Goal: Task Accomplishment & Management: Use online tool/utility

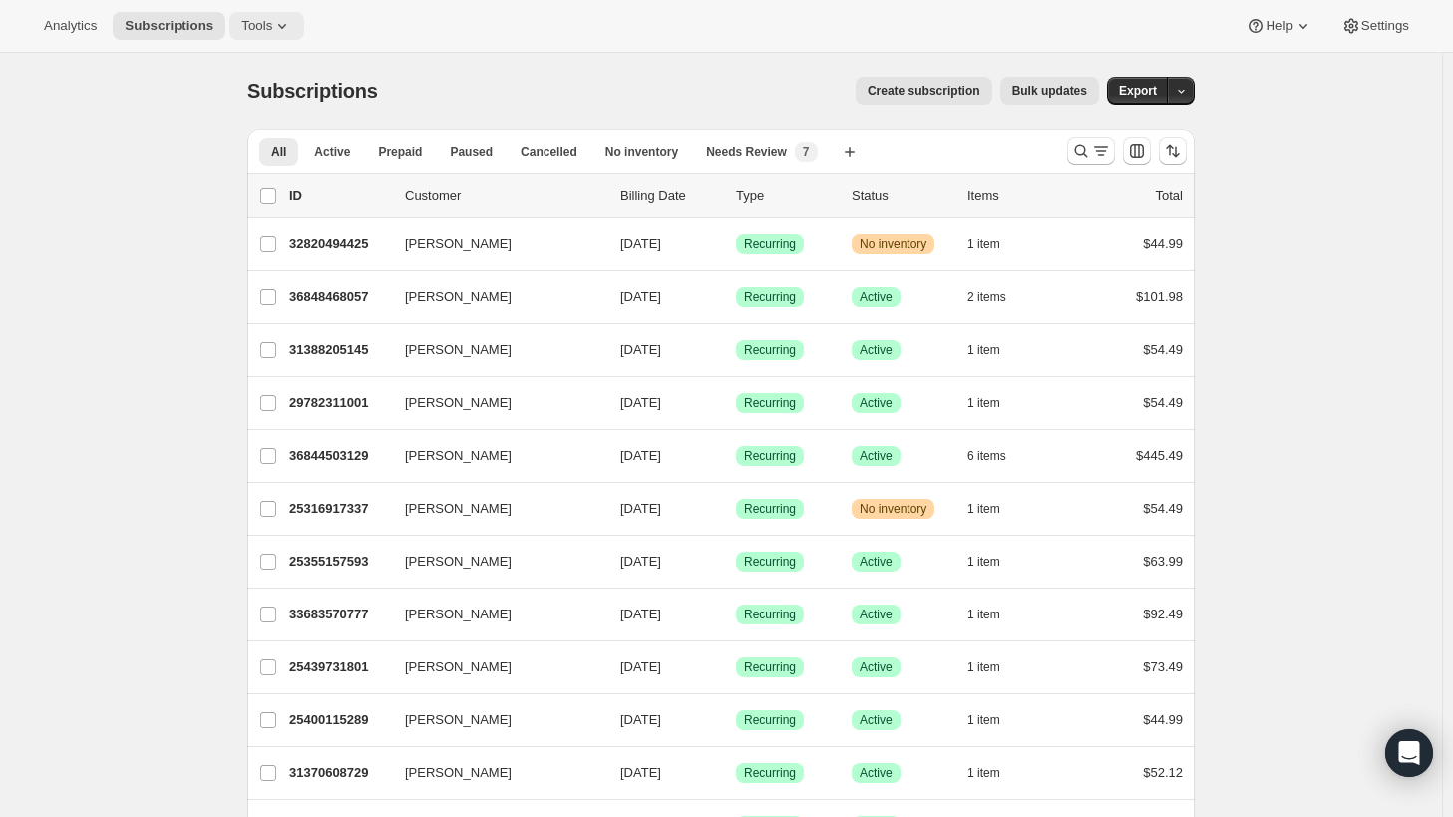
click at [260, 21] on span "Tools" at bounding box center [256, 26] width 31 height 16
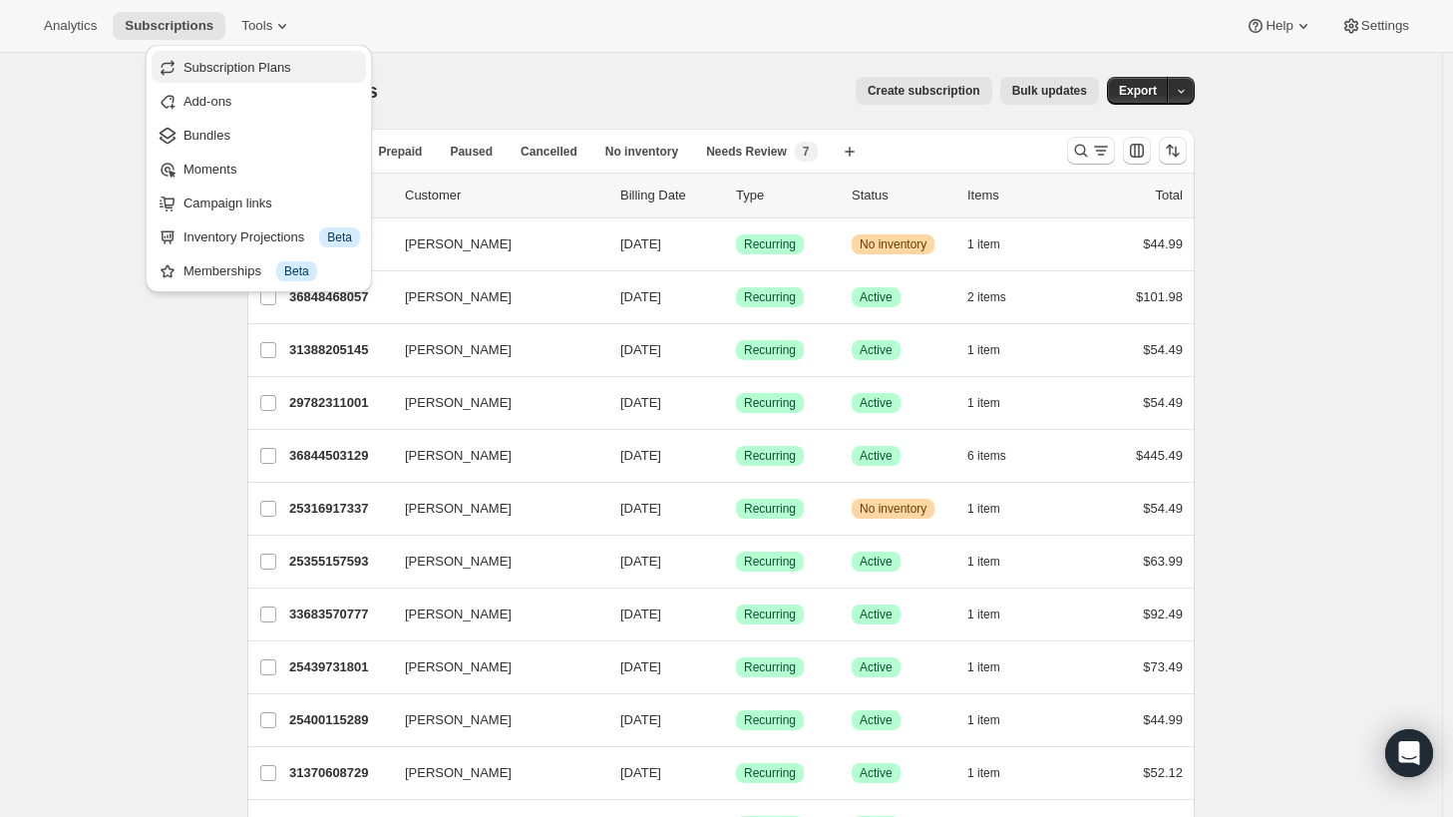
click at [219, 67] on span "Subscription Plans" at bounding box center [238, 67] width 108 height 15
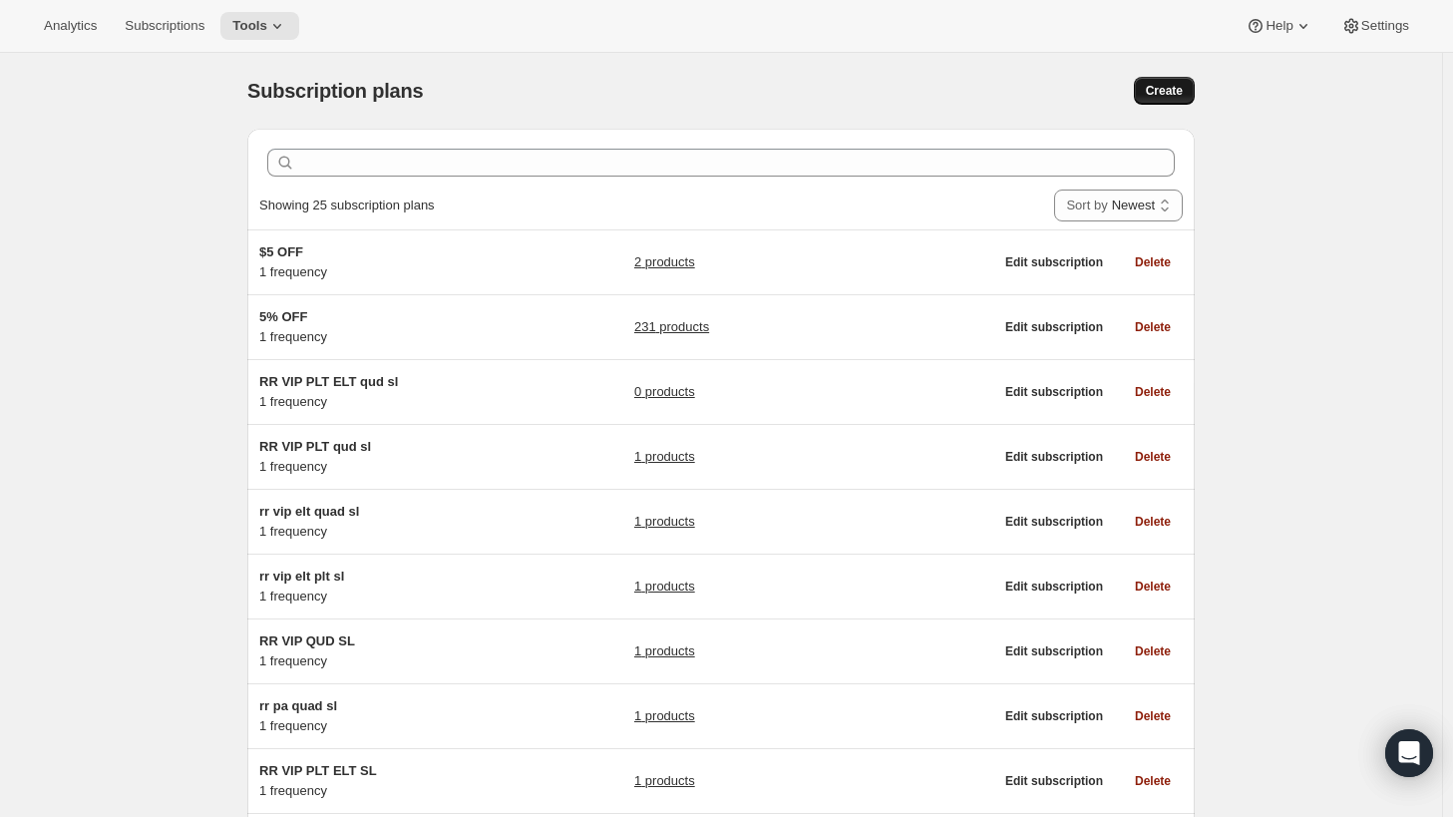
click at [1162, 89] on span "Create" at bounding box center [1164, 91] width 37 height 16
select select "WEEK"
select select "MONTH"
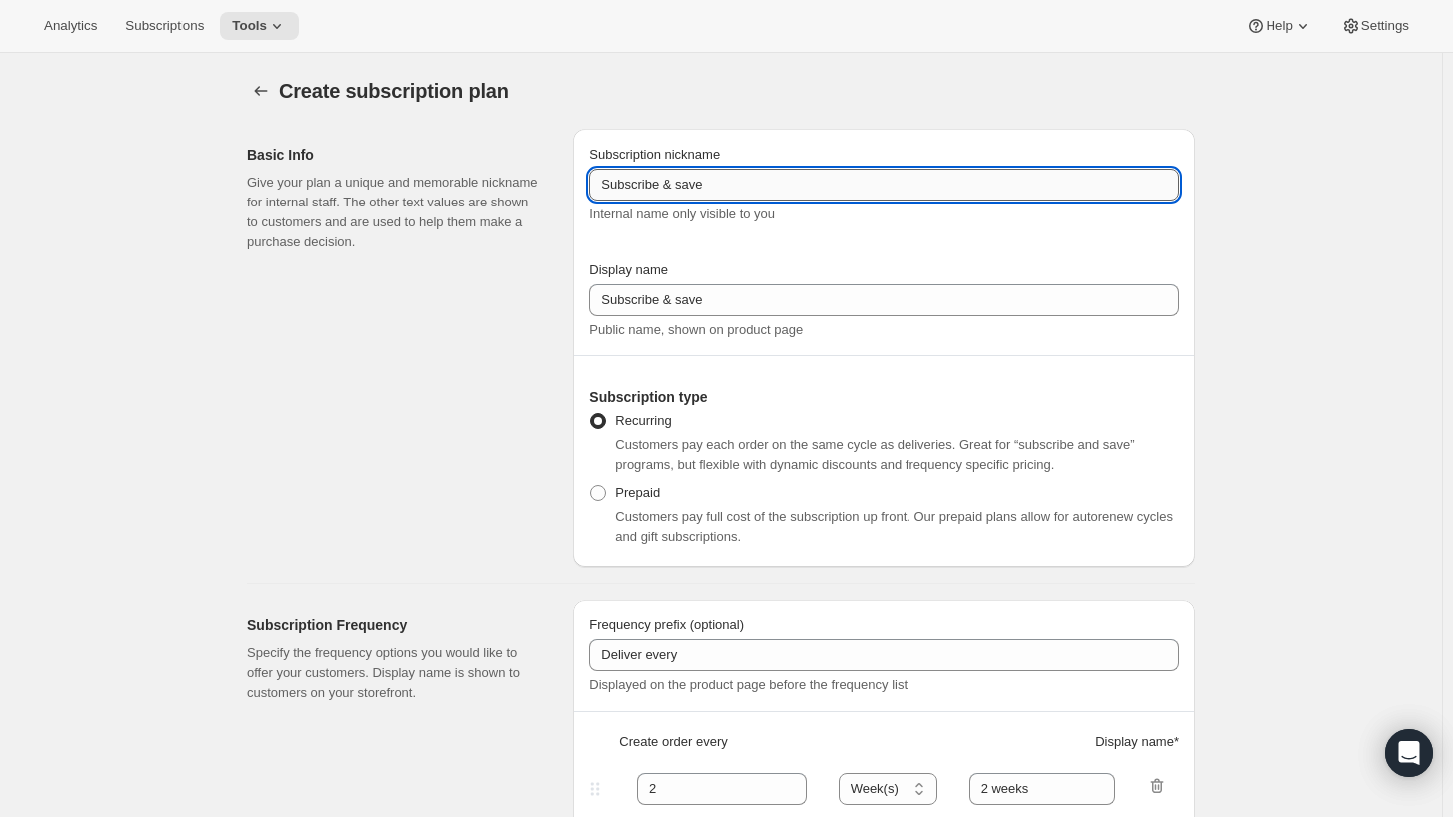
click at [754, 183] on input "Subscribe & save" at bounding box center [885, 185] width 590 height 32
drag, startPoint x: 754, startPoint y: 183, endPoint x: 523, endPoint y: 168, distance: 231.9
click at [523, 168] on div "Basic Info Give your plan a unique and memorable nickname for internal staff. T…" at bounding box center [713, 340] width 964 height 454
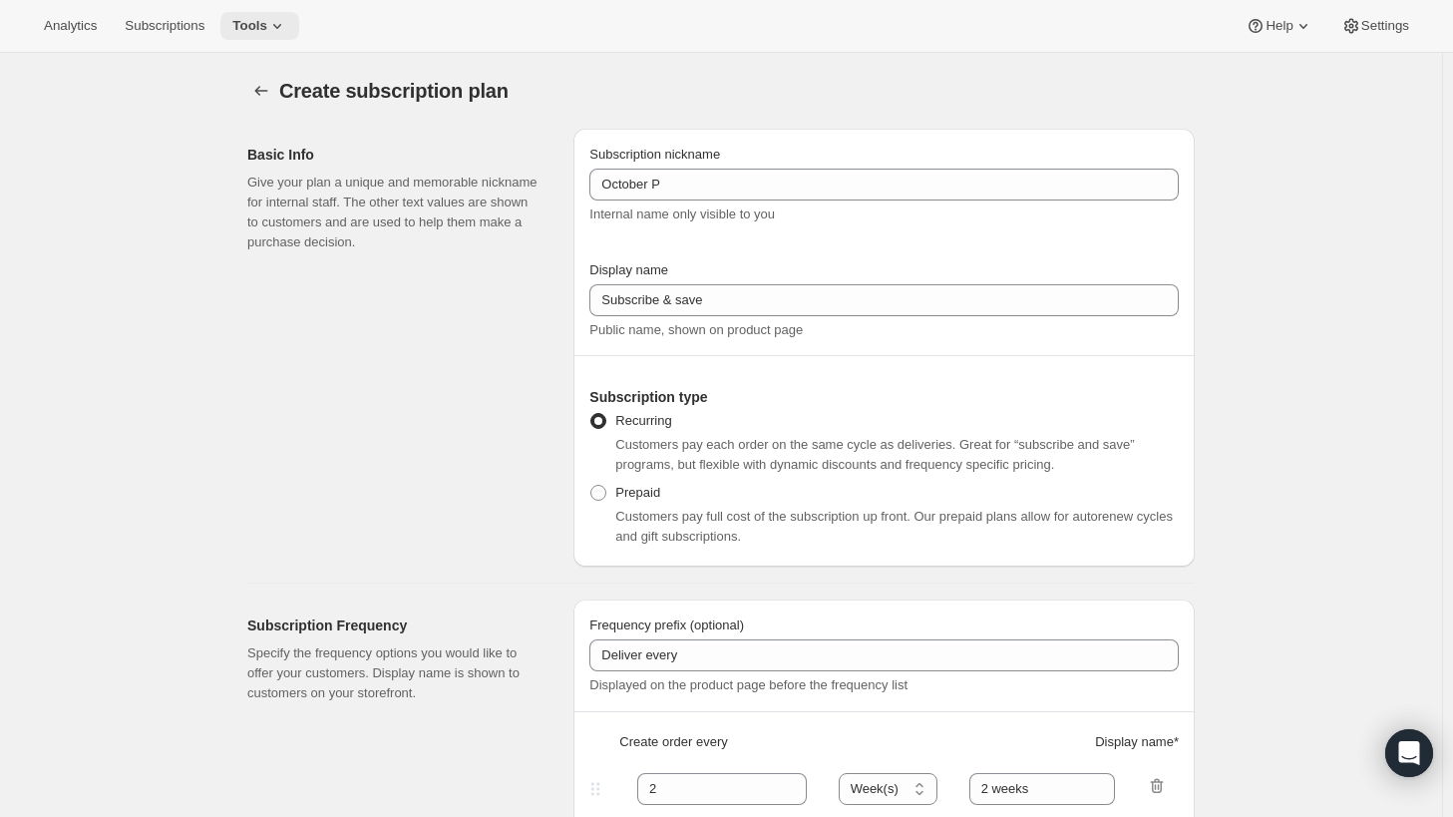
click at [255, 25] on span "Tools" at bounding box center [249, 26] width 35 height 16
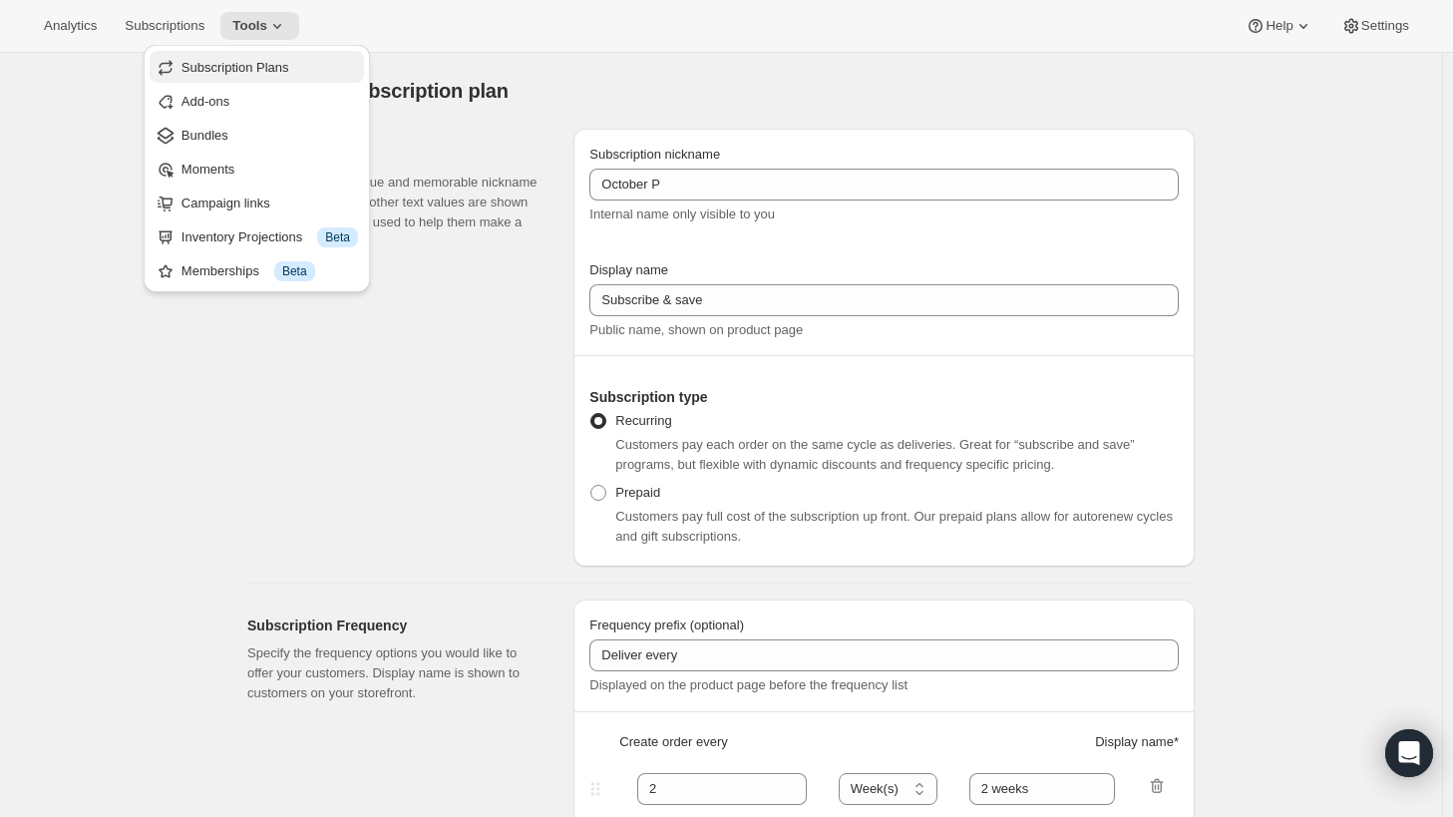
click at [257, 69] on span "Subscription Plans" at bounding box center [236, 67] width 108 height 15
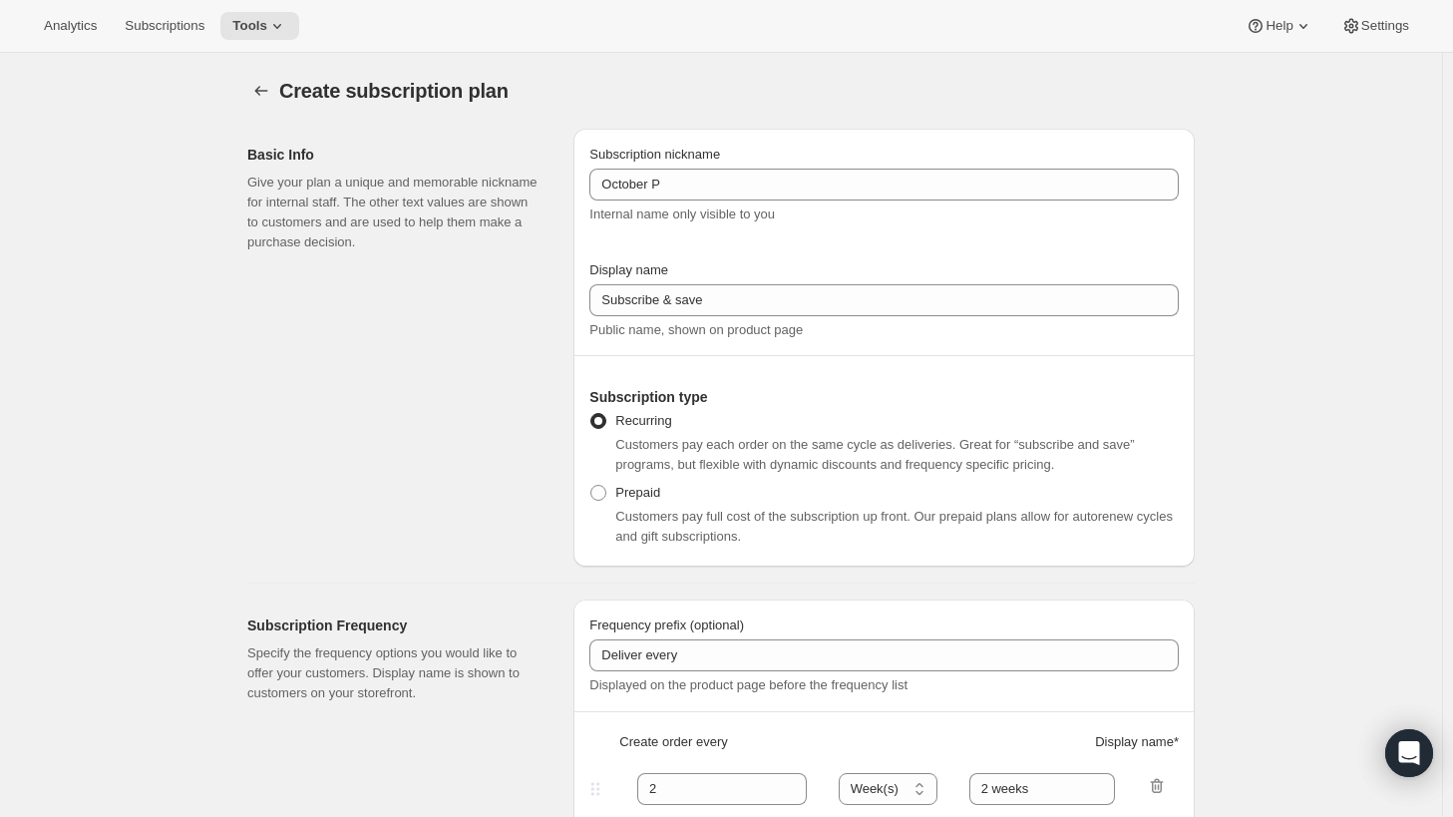
type input "Subscribe & save"
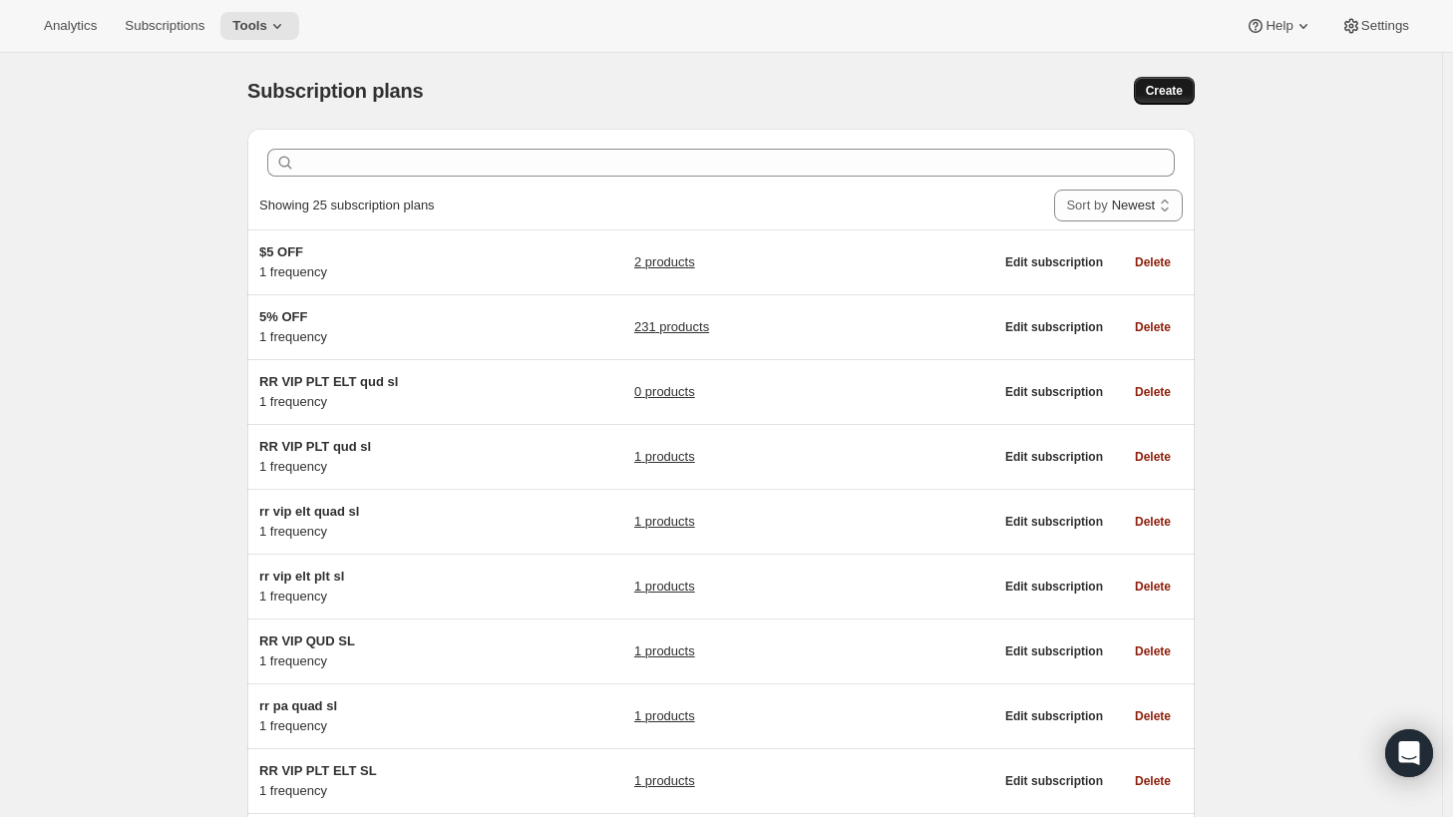
click at [1183, 97] on span "Create" at bounding box center [1164, 91] width 37 height 16
select select "WEEK"
select select "MONTH"
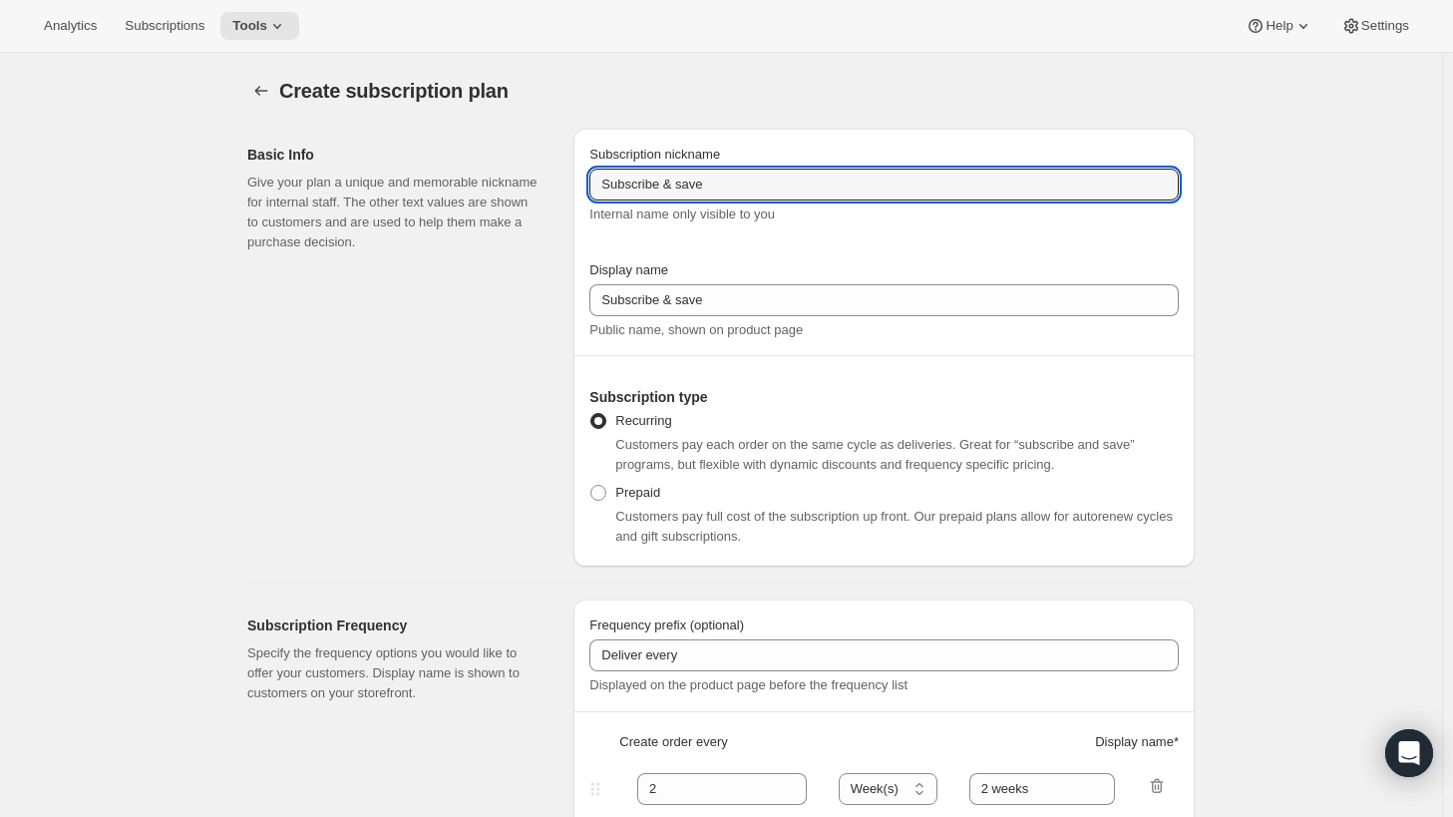
drag, startPoint x: 720, startPoint y: 187, endPoint x: 589, endPoint y: 186, distance: 131.7
click at [589, 186] on div "Subscription nickname Subscribe & save Internal name only visible to you Displa…" at bounding box center [884, 348] width 621 height 438
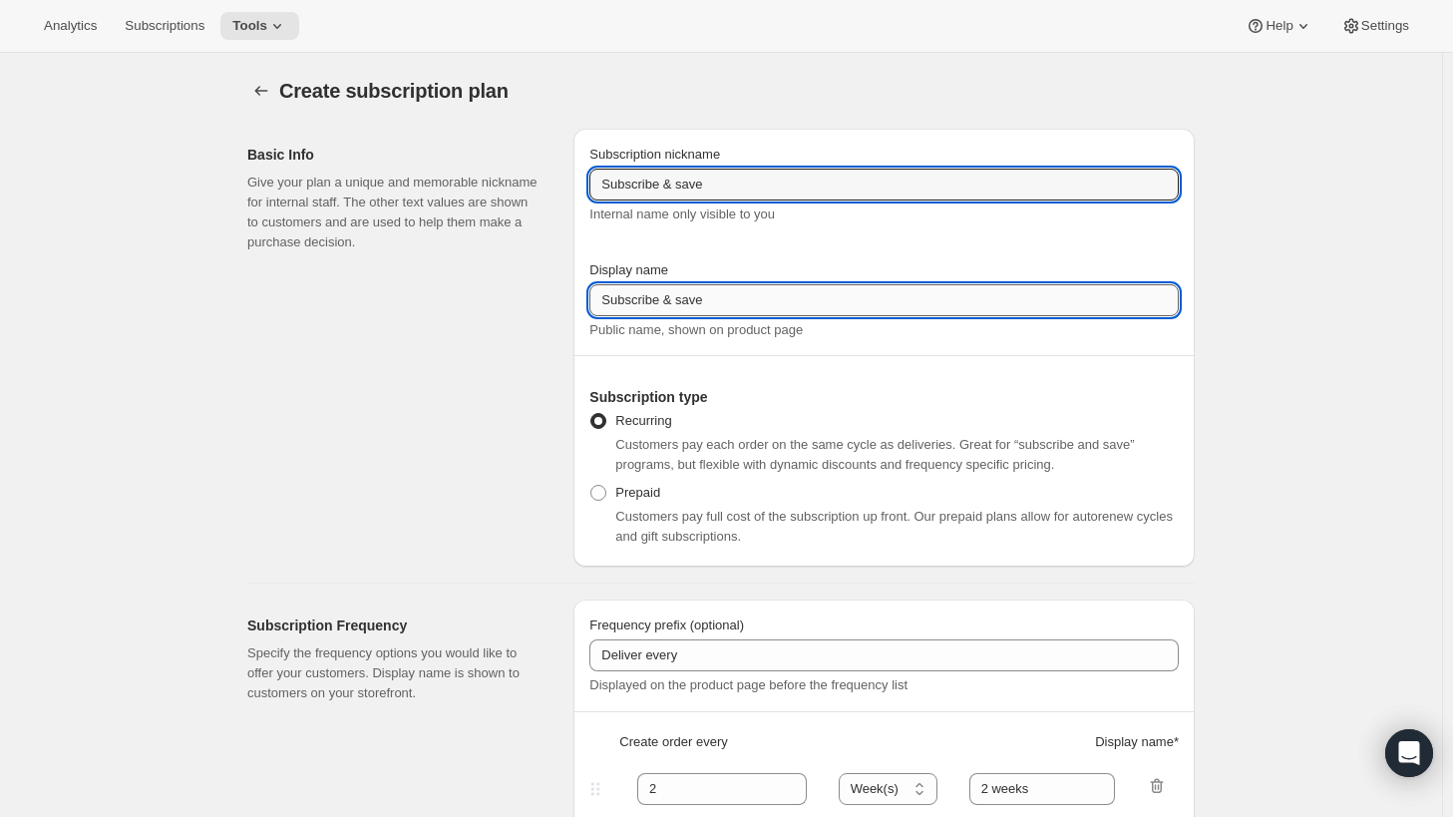
click at [710, 298] on input "Subscribe & save" at bounding box center [885, 300] width 590 height 32
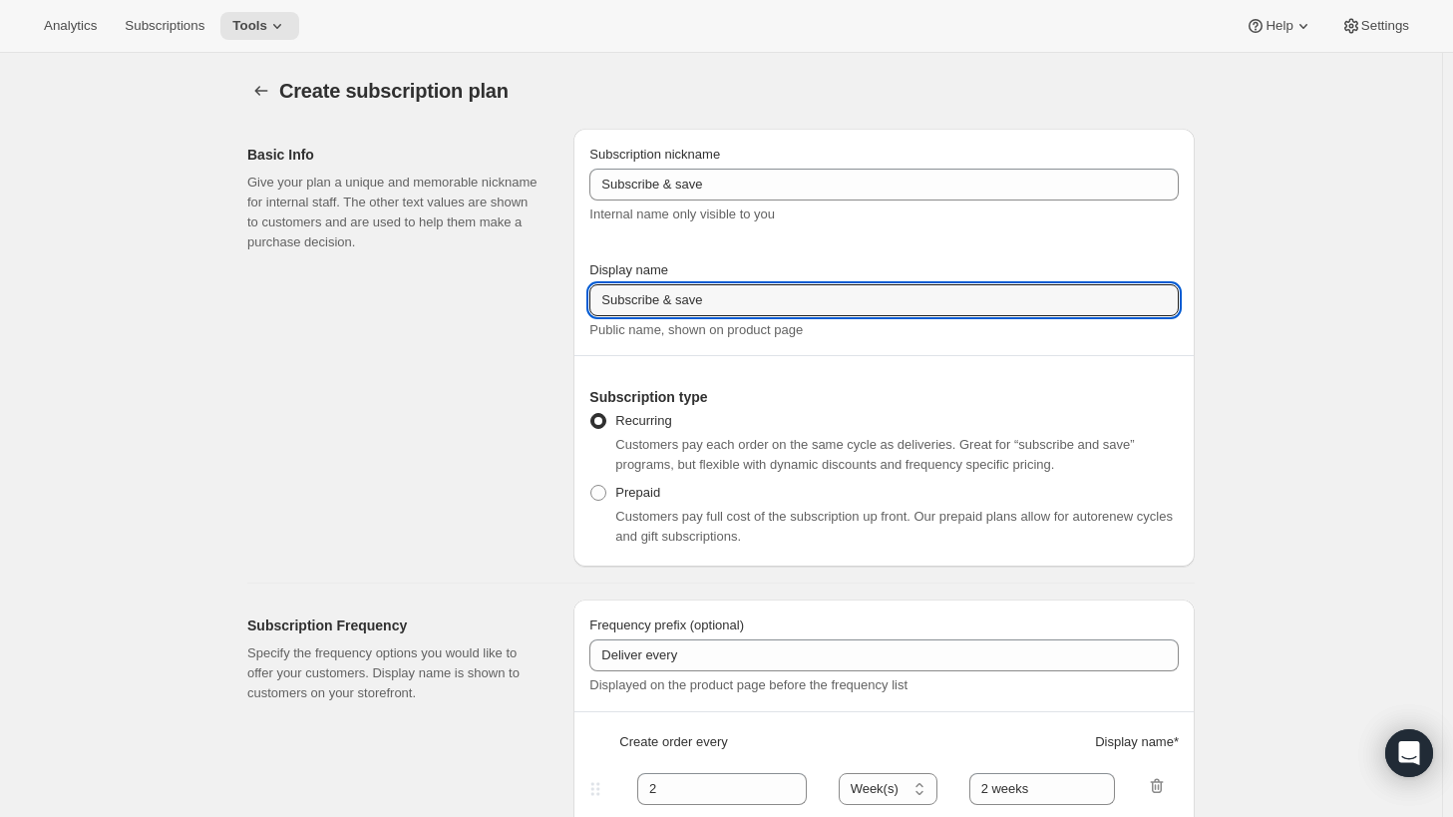
click at [495, 380] on div "Basic Info Give your plan a unique and memorable nickname for internal staff. T…" at bounding box center [402, 348] width 310 height 438
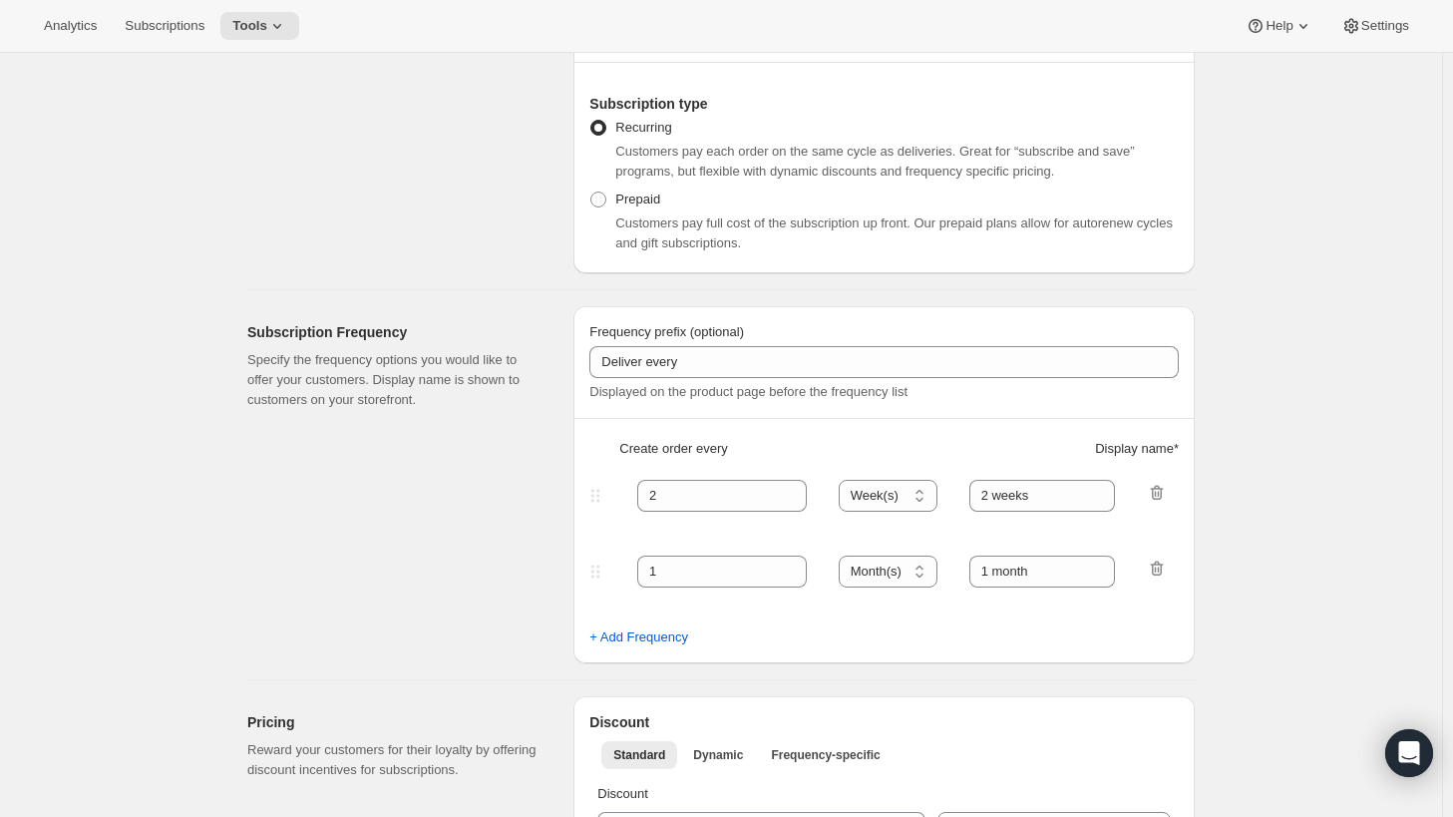
scroll to position [420, 0]
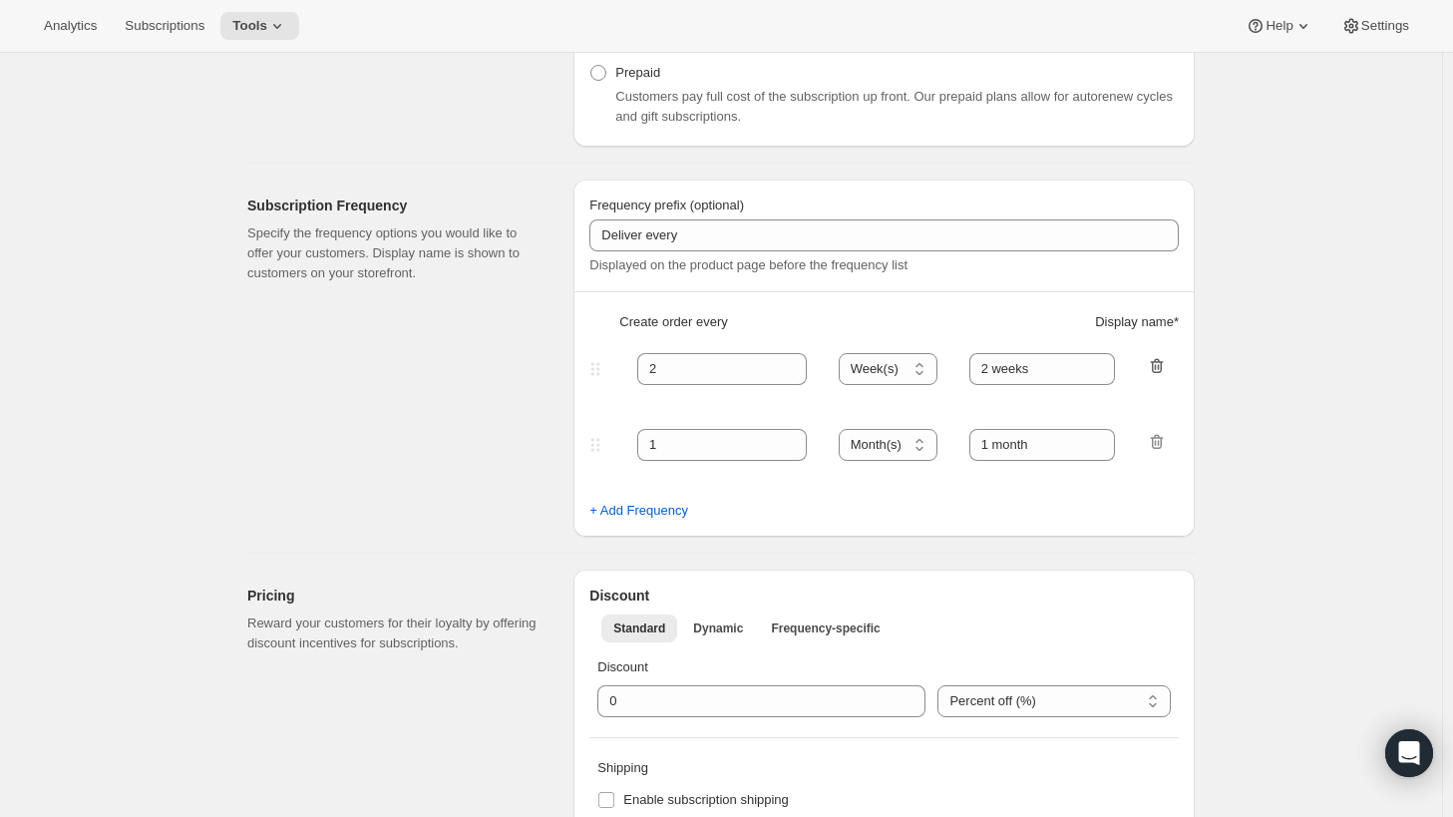
click at [1159, 364] on icon "button" at bounding box center [1157, 365] width 13 height 15
type input "1"
select select "MONTH"
type input "1 month"
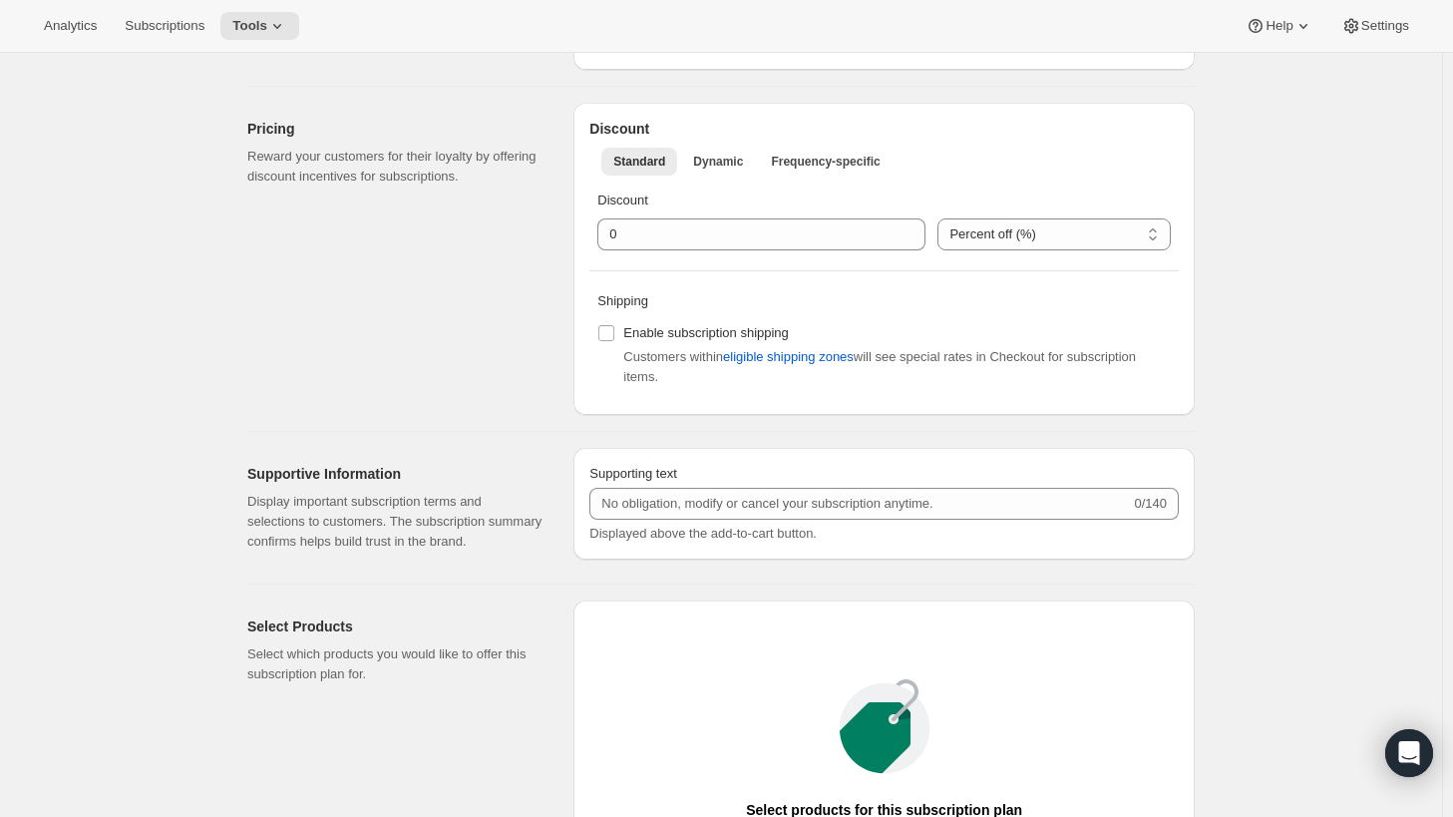
scroll to position [834, 0]
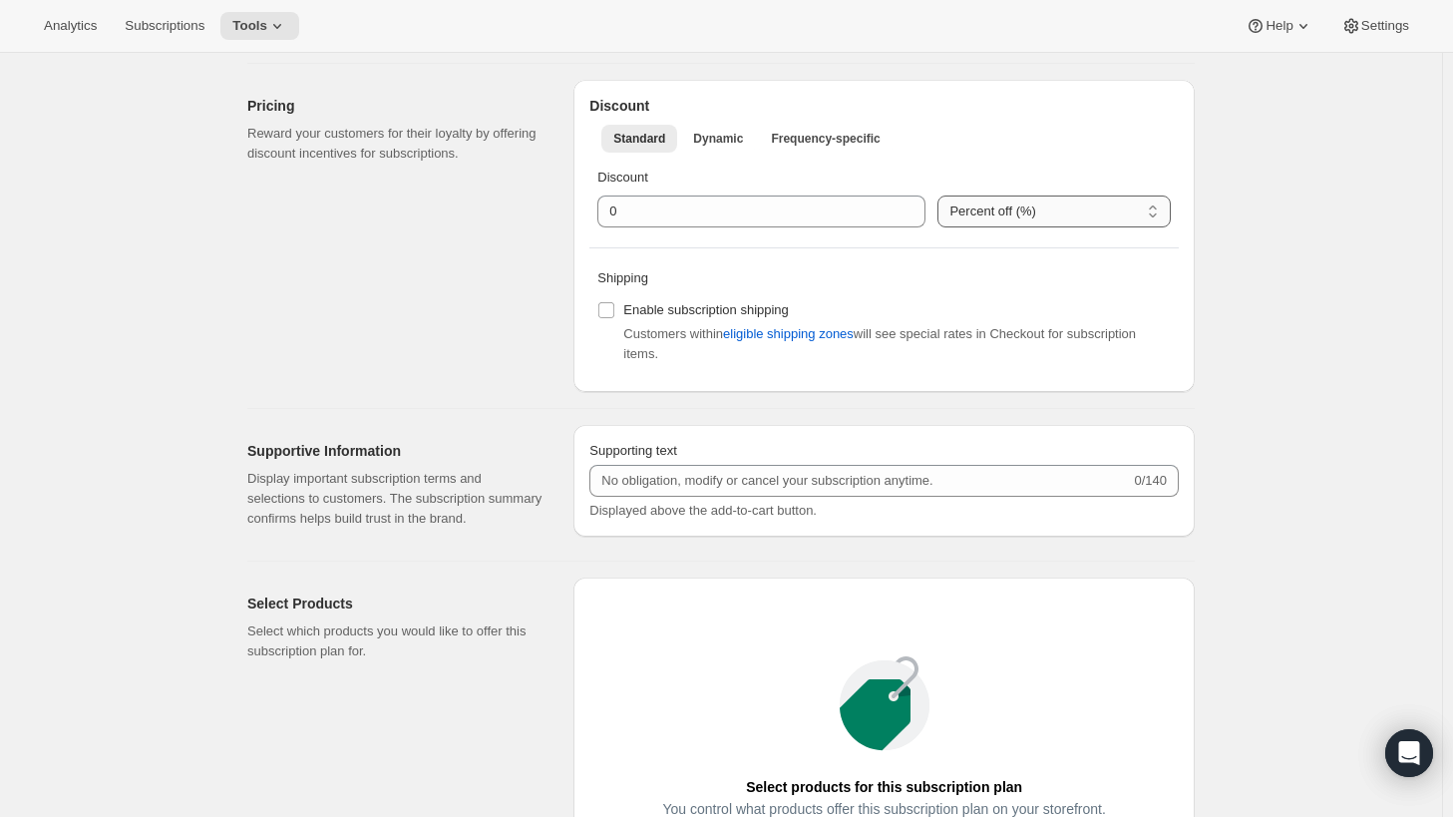
click at [983, 205] on select "Percent off (%) US Dollars off ($)" at bounding box center [1054, 212] width 233 height 32
select select "FIXED_AMOUNT"
click at [938, 196] on select "Percent off (%) US Dollars off ($)" at bounding box center [1054, 212] width 233 height 32
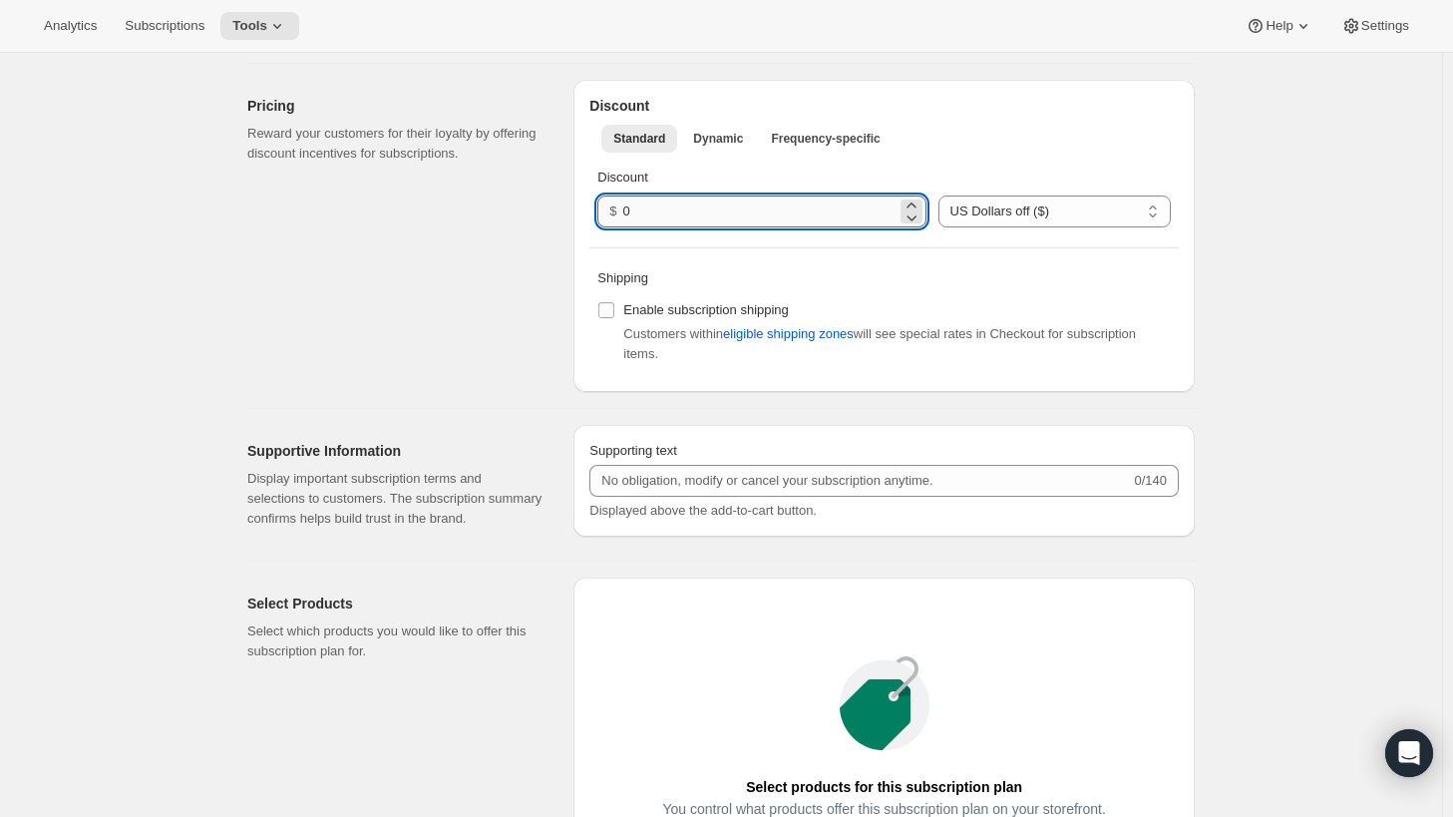
click at [652, 219] on input "0" at bounding box center [759, 212] width 273 height 32
type input "5"
type input "0.50"
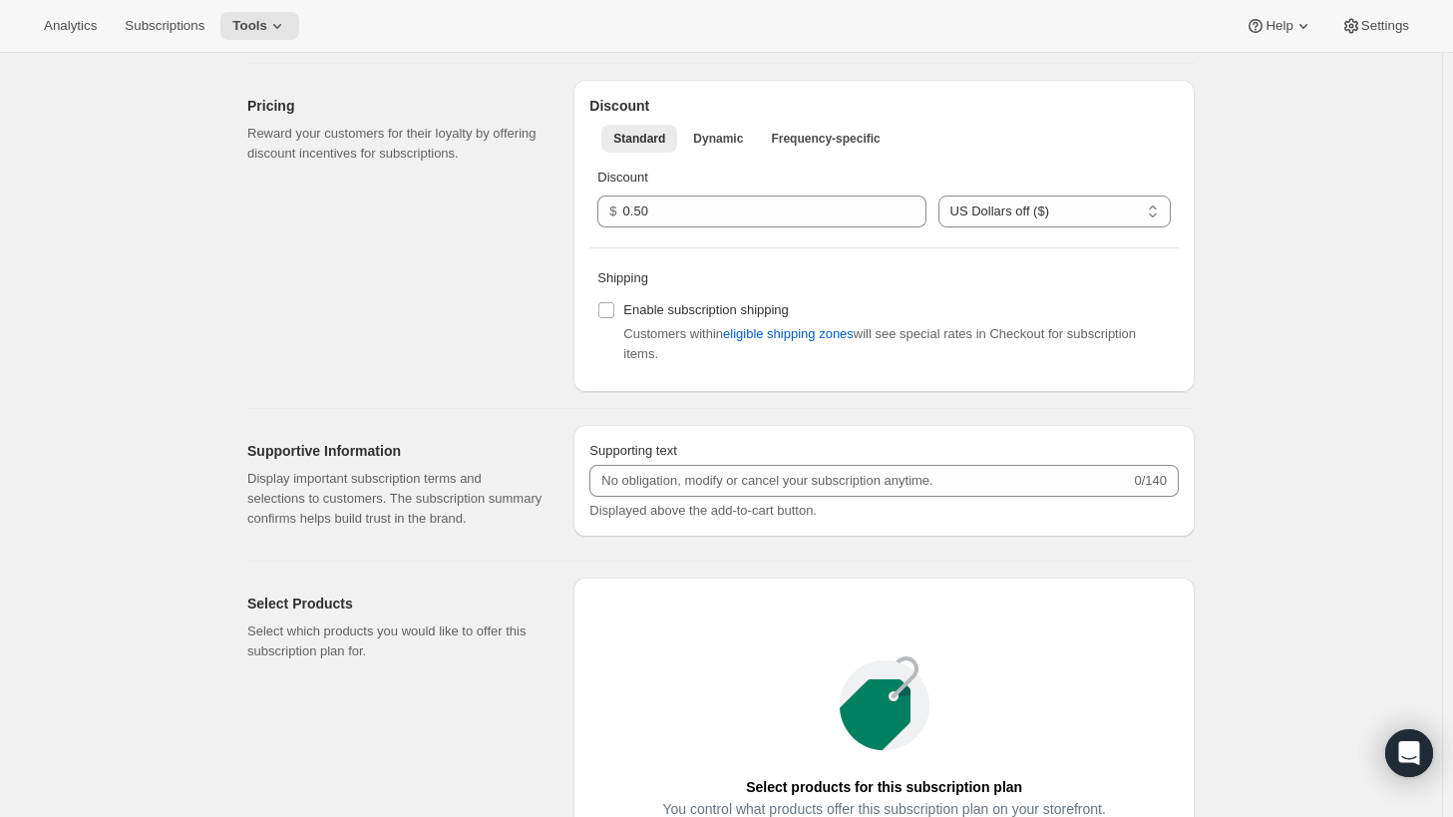
click at [706, 256] on div "Discount Standard Dynamic Frequency-specific More views Standard Dynamic Freque…" at bounding box center [884, 236] width 621 height 312
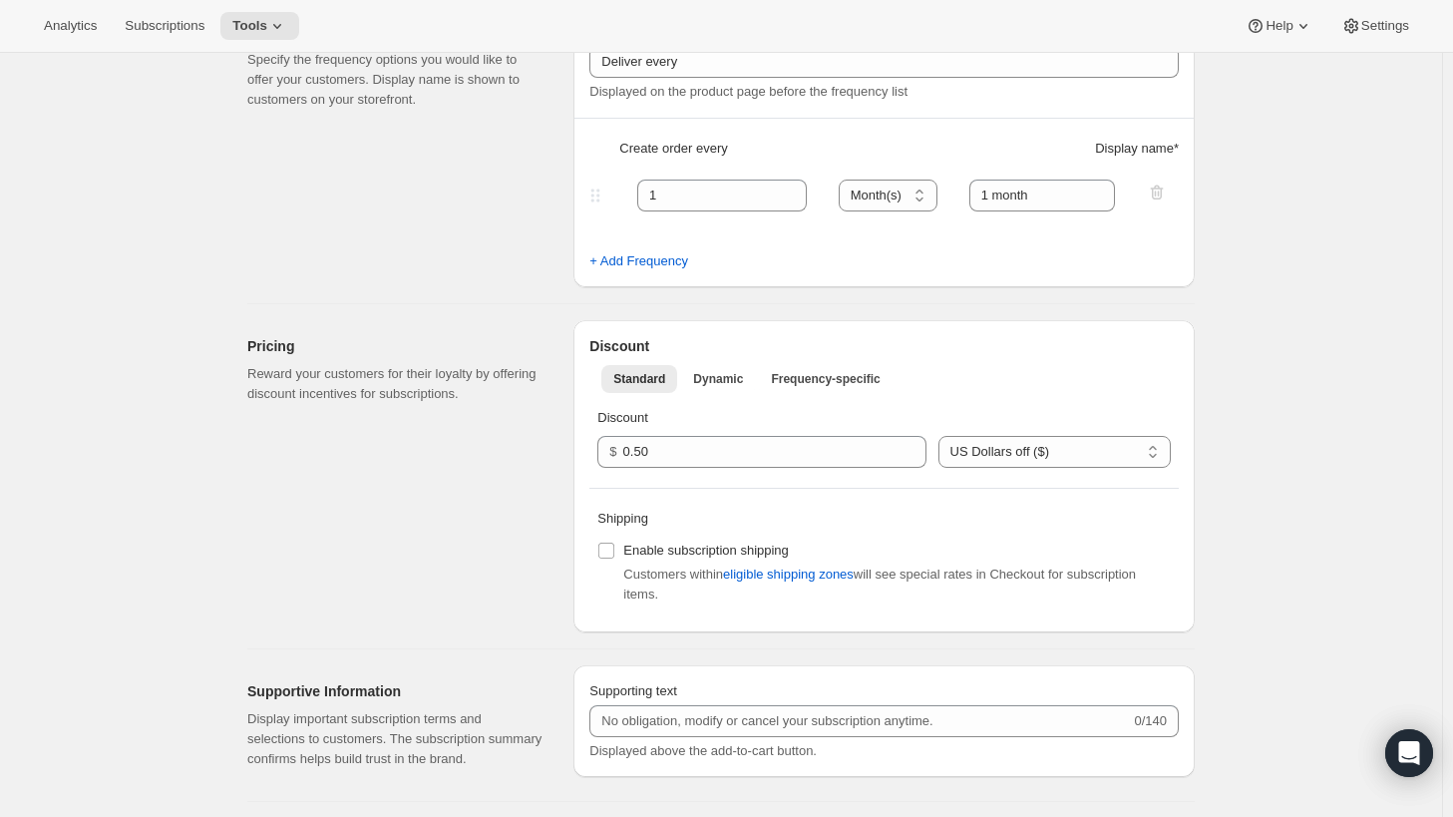
scroll to position [0, 0]
